Goal: Task Accomplishment & Management: Complete application form

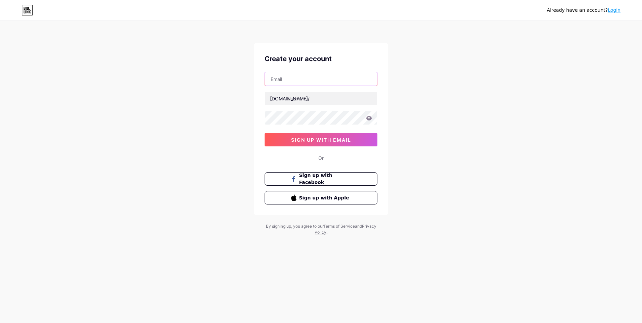
drag, startPoint x: 0, startPoint y: 0, endPoint x: 290, endPoint y: 83, distance: 301.3
click at [290, 83] on input "text" at bounding box center [321, 78] width 112 height 13
type input "[EMAIL_ADDRESS][DOMAIN_NAME]"
click at [298, 100] on input "text" at bounding box center [321, 98] width 112 height 13
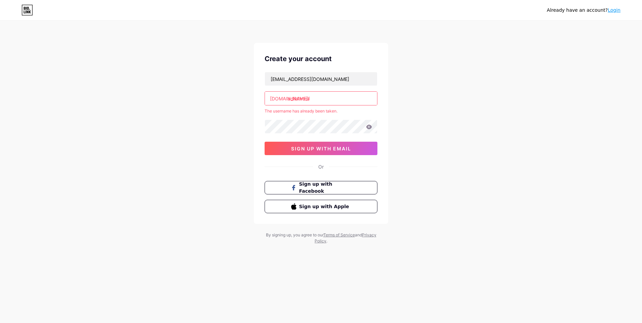
type input "adilahrosli"
click at [616, 8] on link "Login" at bounding box center [614, 9] width 13 height 5
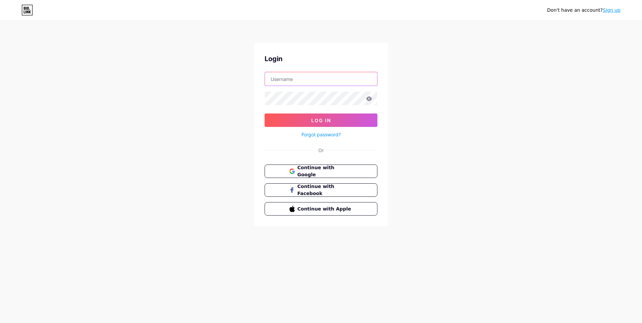
click at [288, 82] on input "text" at bounding box center [321, 78] width 112 height 13
type input "[EMAIL_ADDRESS][DOMAIN_NAME]"
click at [265, 114] on button "Log In" at bounding box center [321, 120] width 113 height 13
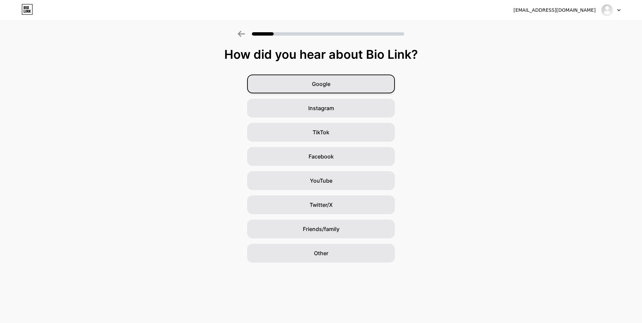
click at [343, 79] on div "Google" at bounding box center [321, 84] width 148 height 19
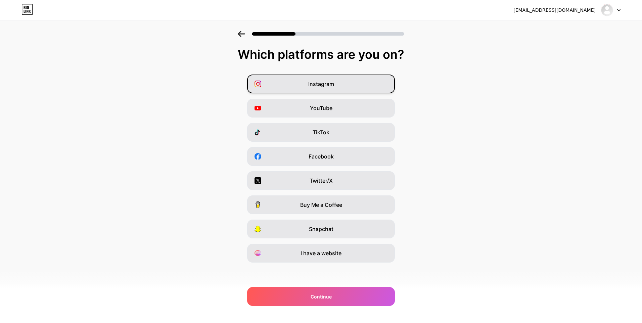
click at [328, 88] on div "Instagram" at bounding box center [321, 84] width 148 height 19
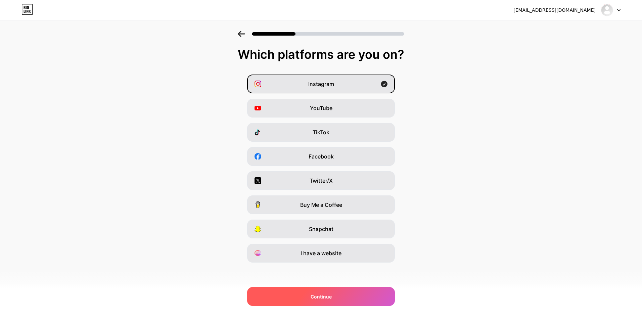
click at [330, 291] on div "Continue" at bounding box center [321, 296] width 148 height 19
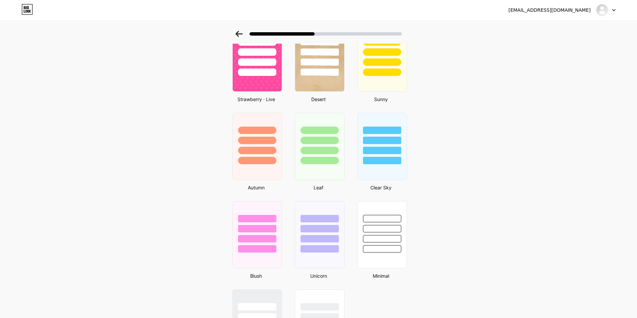
scroll to position [235, 0]
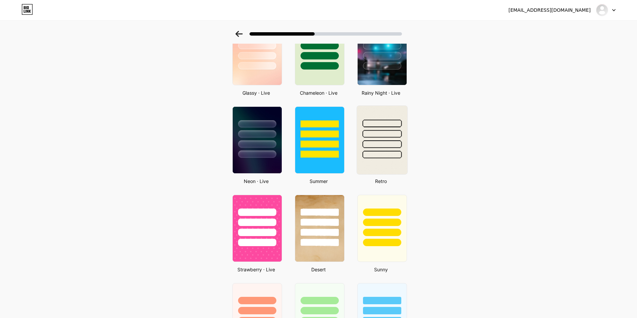
click at [379, 131] on div at bounding box center [381, 134] width 39 height 8
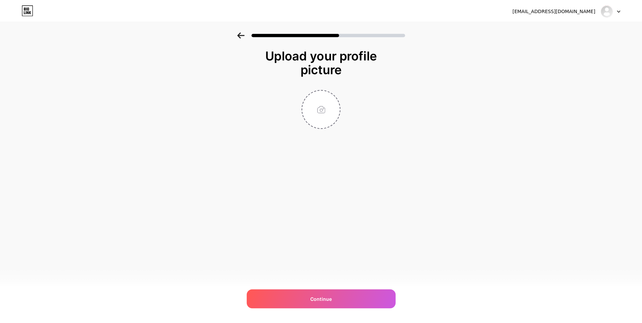
scroll to position [0, 0]
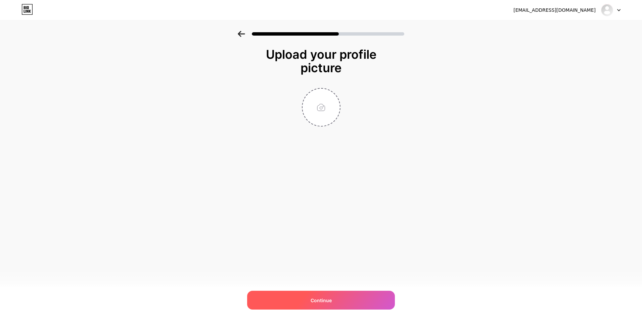
click at [354, 292] on div "Continue" at bounding box center [321, 300] width 148 height 19
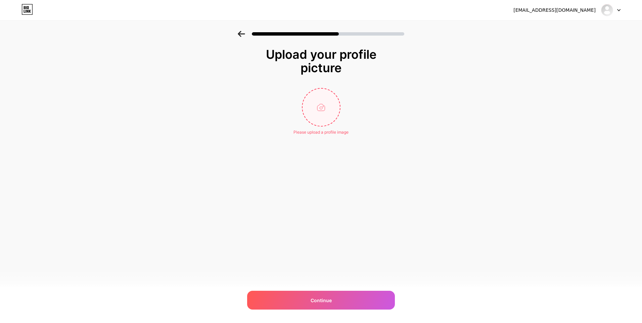
click at [324, 114] on input "file" at bounding box center [321, 107] width 37 height 37
click at [318, 103] on input "file" at bounding box center [321, 107] width 37 height 37
type input "C:\fakepath\Birthday card - Adilah.jpg"
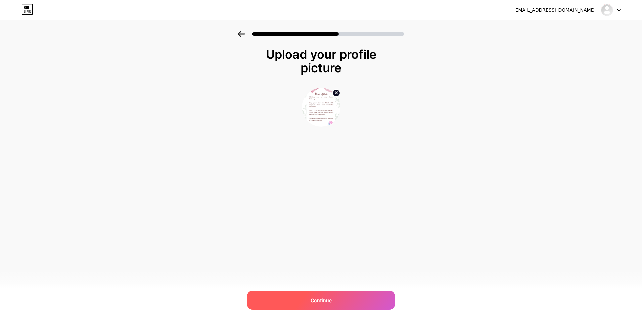
click at [339, 302] on div "Continue" at bounding box center [321, 300] width 148 height 19
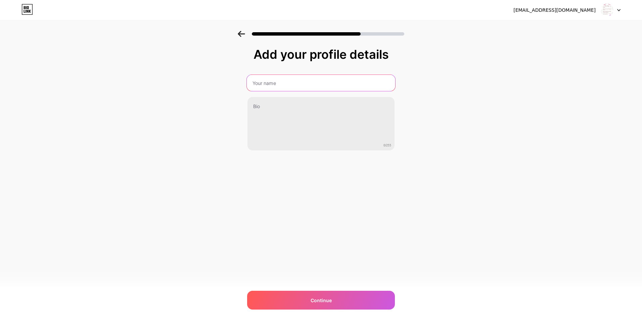
click at [328, 88] on input "text" at bounding box center [321, 83] width 148 height 16
type input "[PERSON_NAME]"
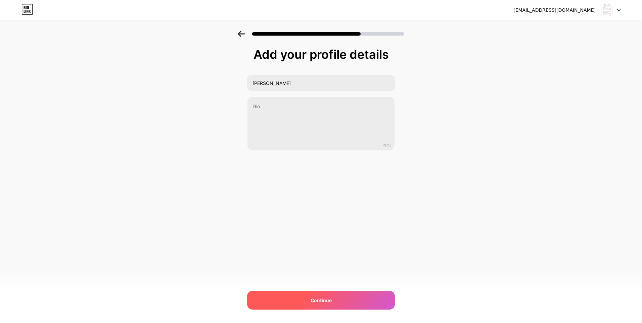
click at [307, 297] on div "Continue" at bounding box center [321, 300] width 148 height 19
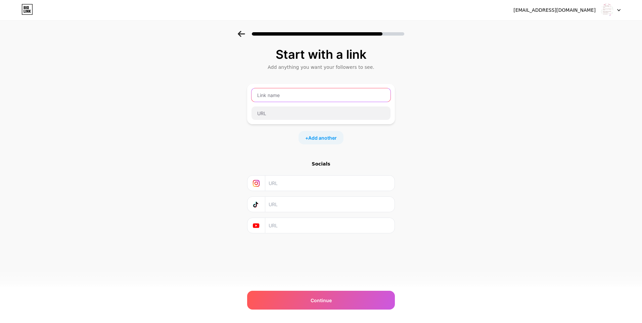
click at [287, 96] on input "text" at bounding box center [321, 94] width 139 height 13
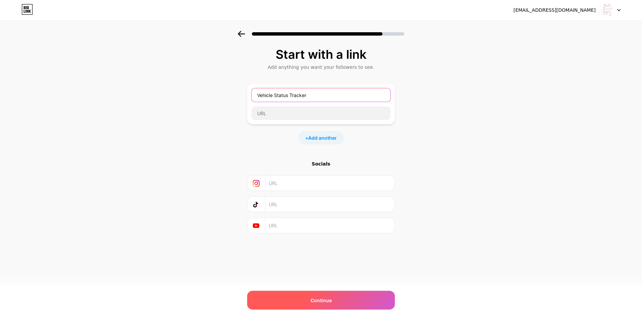
type input "Vehicle Status Tracker"
click at [324, 299] on span "Continue" at bounding box center [321, 300] width 21 height 7
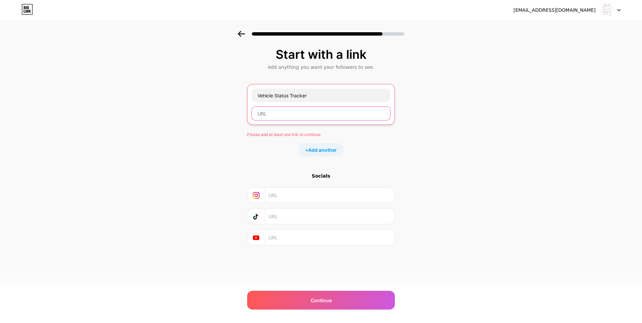
drag, startPoint x: 299, startPoint y: 115, endPoint x: 304, endPoint y: 132, distance: 18.3
click at [298, 115] on input "text" at bounding box center [321, 113] width 138 height 13
click at [292, 112] on input "text" at bounding box center [321, 113] width 138 height 13
paste input "[URL][DOMAIN_NAME]"
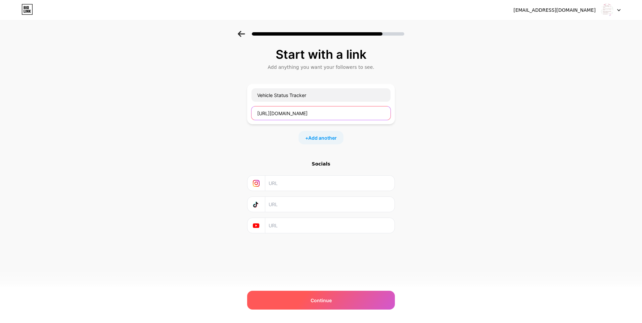
type input "[URL][DOMAIN_NAME]"
click at [321, 303] on span "Continue" at bounding box center [321, 300] width 21 height 7
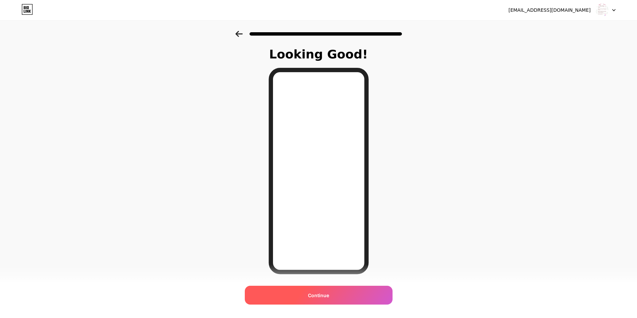
click at [326, 297] on span "Continue" at bounding box center [318, 295] width 21 height 7
